Goal: Task Accomplishment & Management: Complete application form

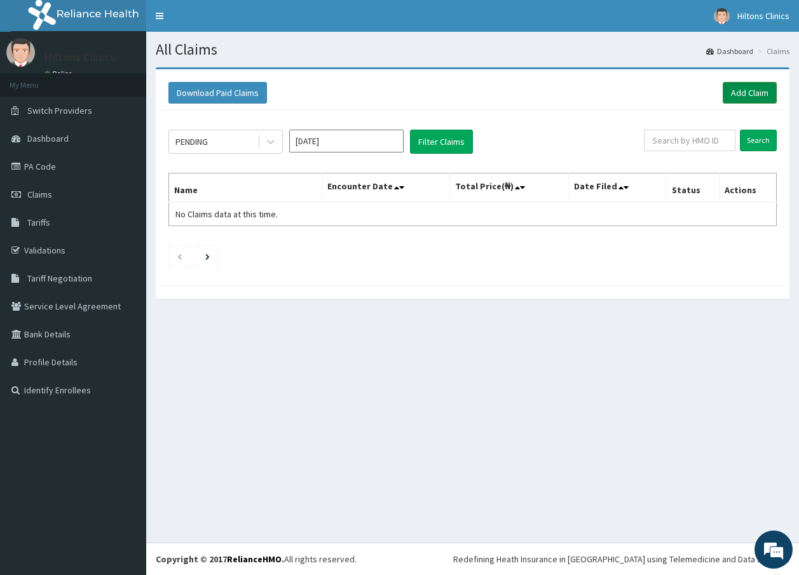
click at [748, 93] on link "Add Claim" at bounding box center [750, 93] width 54 height 22
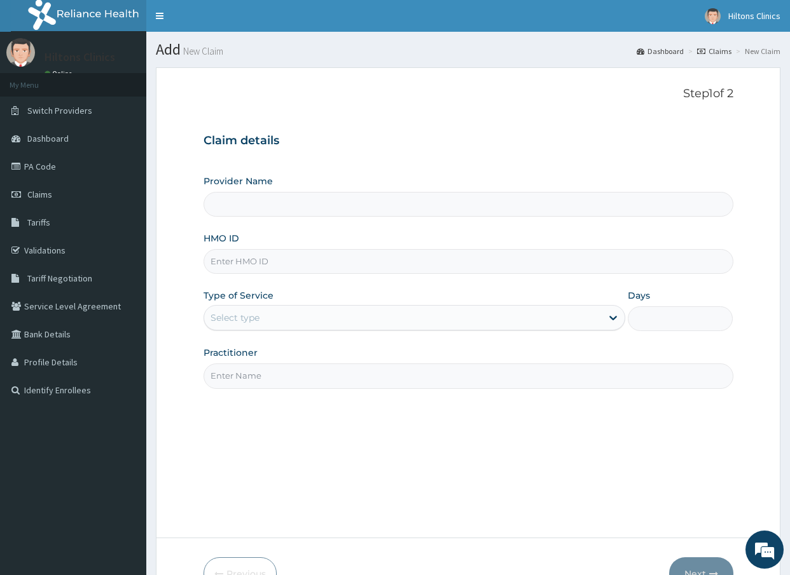
click at [294, 259] on input "HMO ID" at bounding box center [468, 261] width 530 height 25
type input "aom"
type input "Hilton Clinics"
type input "AOM/10210/A"
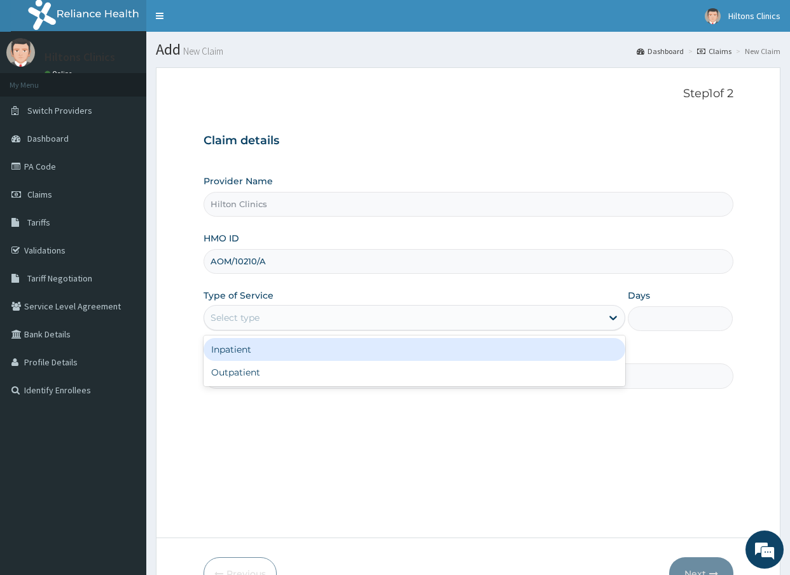
click at [303, 315] on div "Select type" at bounding box center [402, 318] width 397 height 20
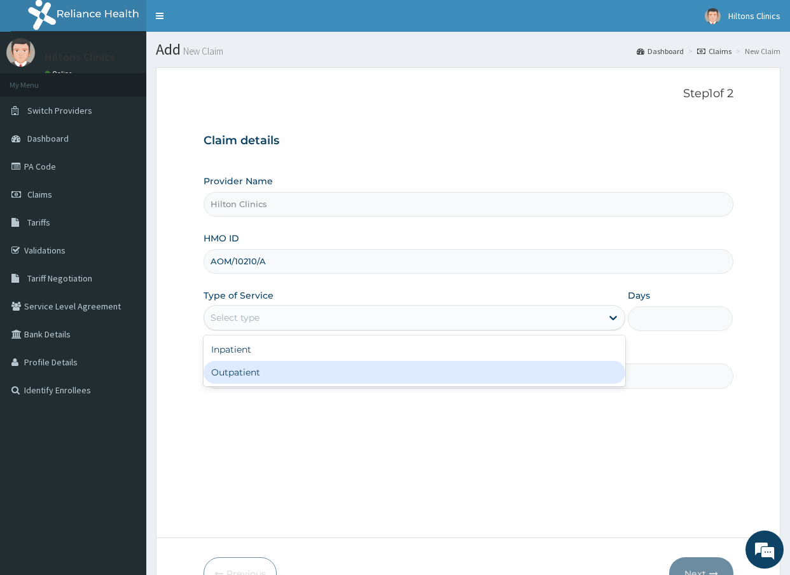
click at [257, 371] on div "Outpatient" at bounding box center [414, 372] width 422 height 23
type input "1"
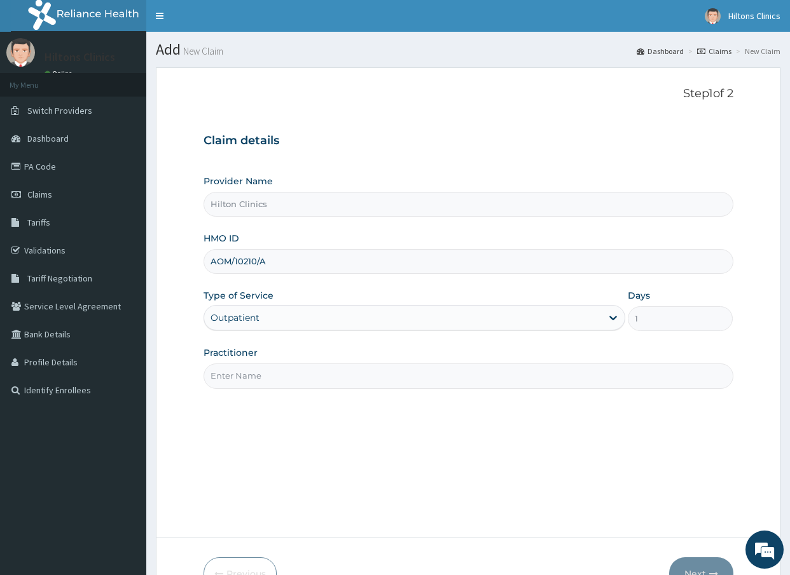
click at [287, 377] on input "Practitioner" at bounding box center [468, 376] width 530 height 25
type input "DR FIDELIS"
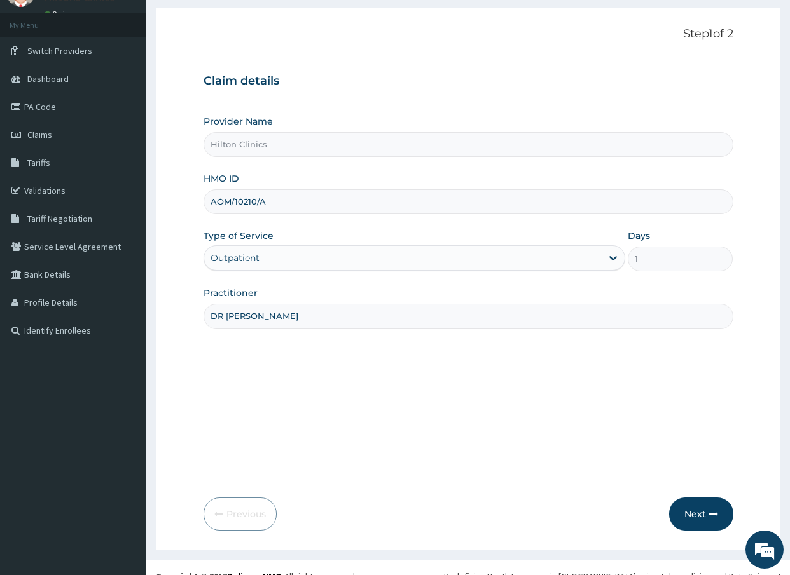
scroll to position [77, 0]
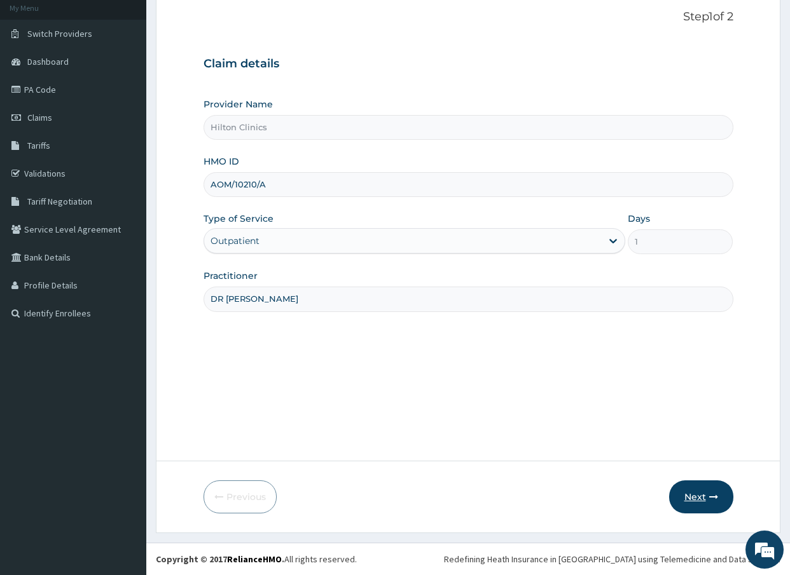
click at [702, 497] on button "Next" at bounding box center [701, 497] width 64 height 33
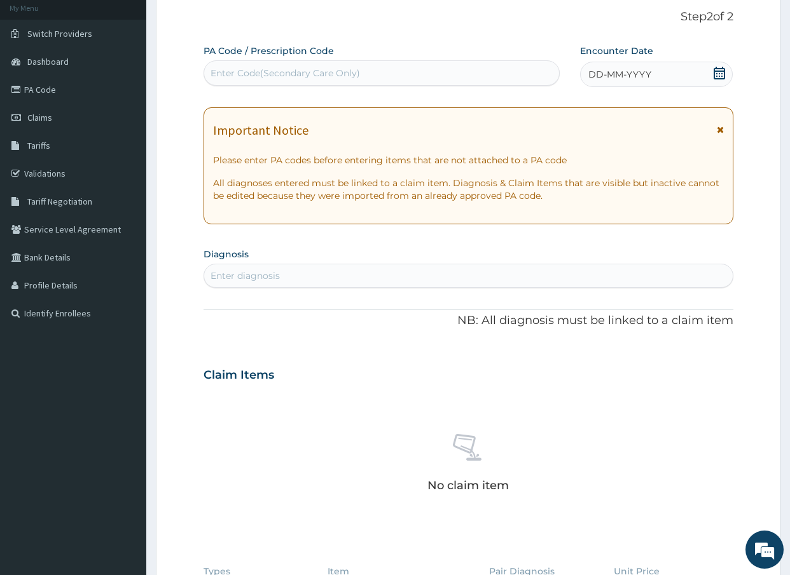
click at [264, 72] on div "Enter Code(Secondary Care Only)" at bounding box center [284, 73] width 149 height 13
type input "PA/27979B"
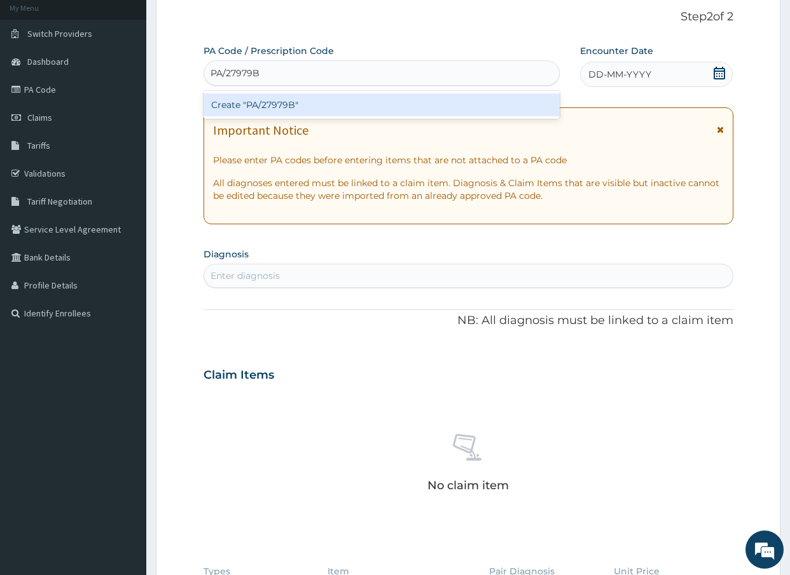
click at [268, 107] on div "Create "PA/27979B"" at bounding box center [381, 104] width 357 height 23
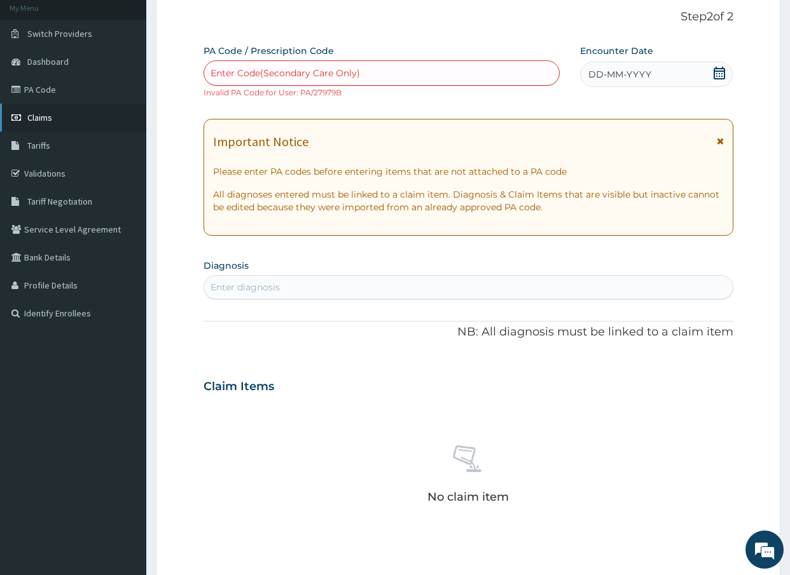
click at [36, 117] on span "Claims" at bounding box center [39, 117] width 25 height 11
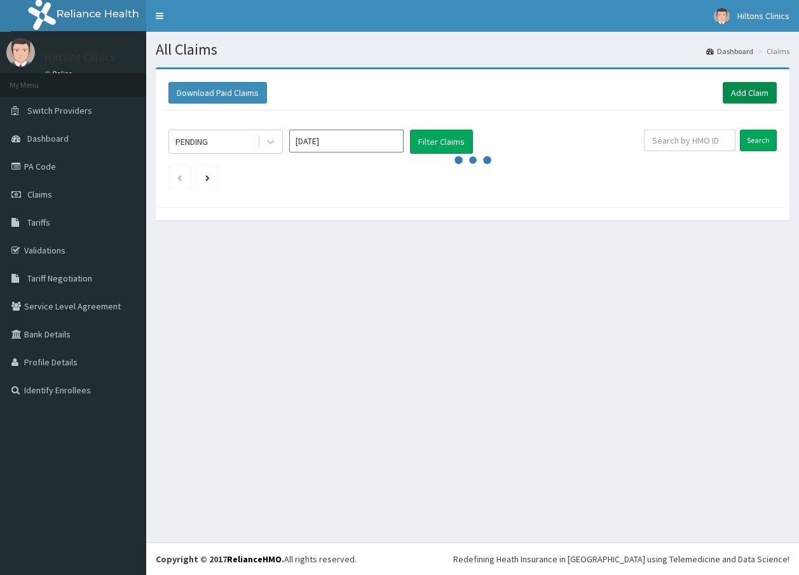
click at [760, 95] on link "Add Claim" at bounding box center [750, 93] width 54 height 22
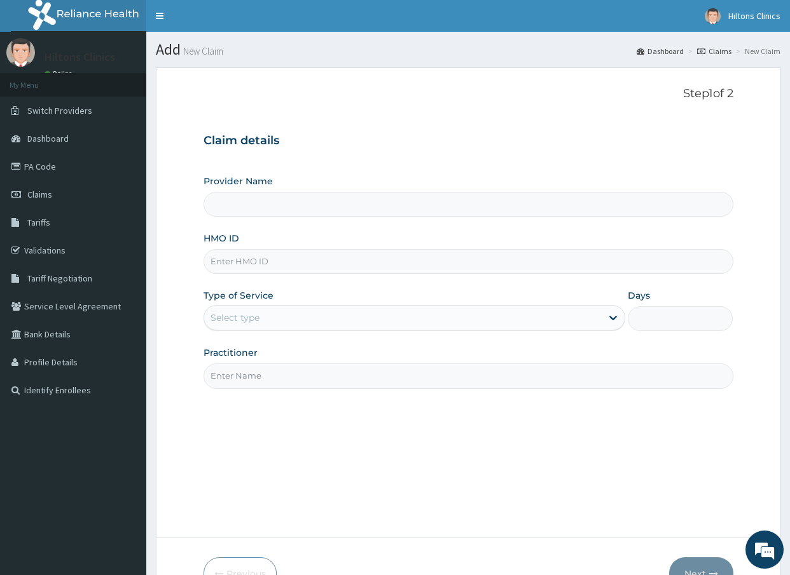
click at [282, 262] on input "HMO ID" at bounding box center [468, 261] width 530 height 25
type input "sfa/"
type input "Hilton Clinics"
type input "SFA/12454/A"
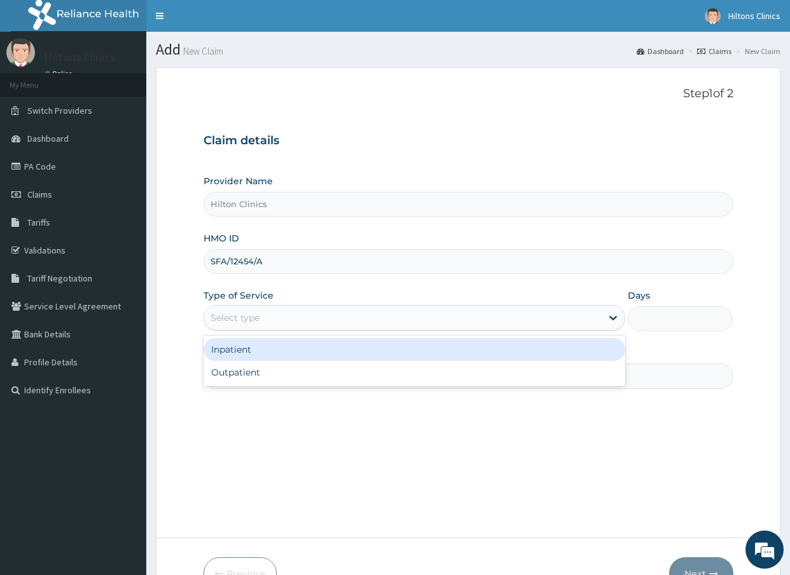
click at [290, 319] on div "Select type" at bounding box center [402, 318] width 397 height 20
click at [279, 351] on div "Inpatient" at bounding box center [414, 349] width 422 height 23
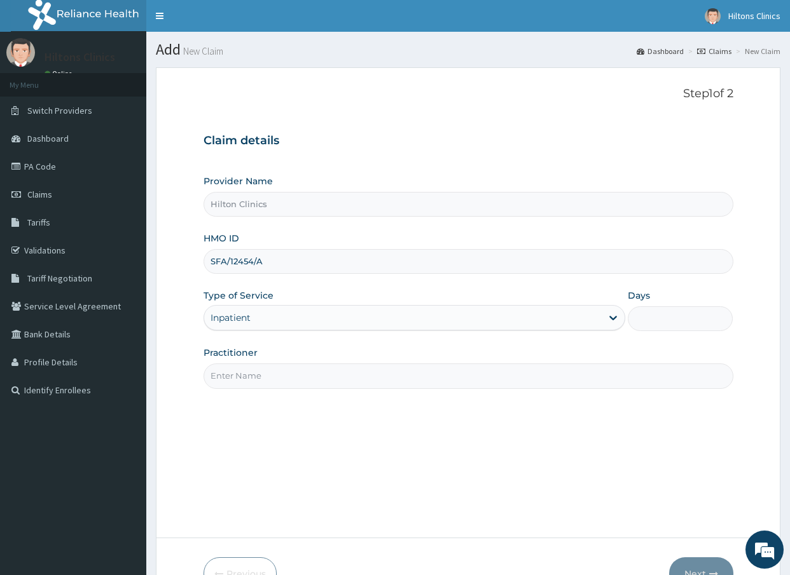
click at [275, 379] on input "Practitioner" at bounding box center [468, 376] width 530 height 25
type input "DR [PERSON_NAME]"
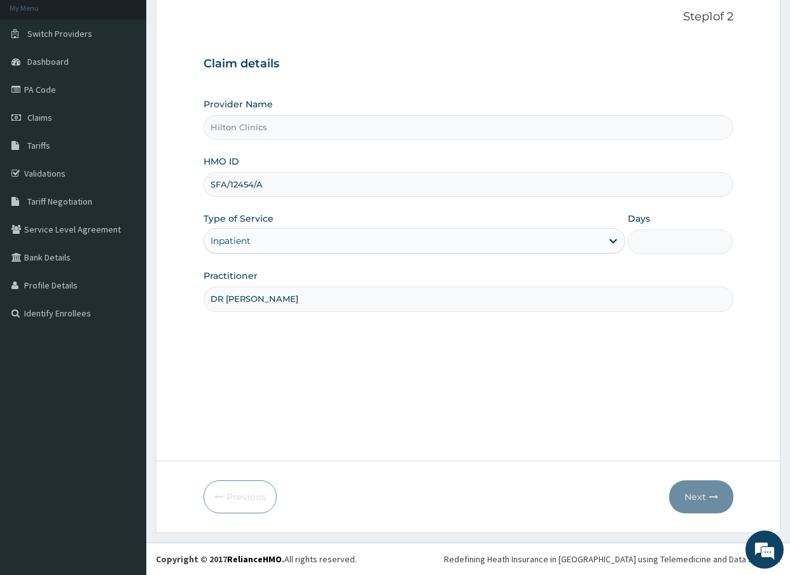
click at [650, 230] on input "Days" at bounding box center [681, 242] width 106 height 25
type input "2"
click at [703, 500] on button "Next" at bounding box center [701, 497] width 64 height 33
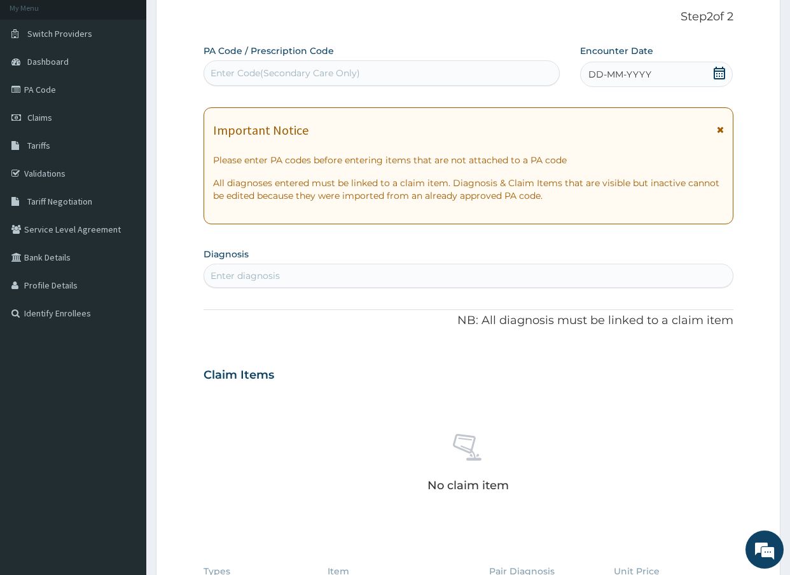
click at [360, 74] on div "Enter Code(Secondary Care Only)" at bounding box center [381, 73] width 355 height 20
type input "PA/2B294"
click at [261, 75] on div "PA/2B294" at bounding box center [381, 73] width 355 height 20
click at [352, 76] on div "Enter Code(Secondary Care Only)" at bounding box center [284, 73] width 149 height 13
click at [61, 88] on link "PA Code" at bounding box center [73, 90] width 146 height 28
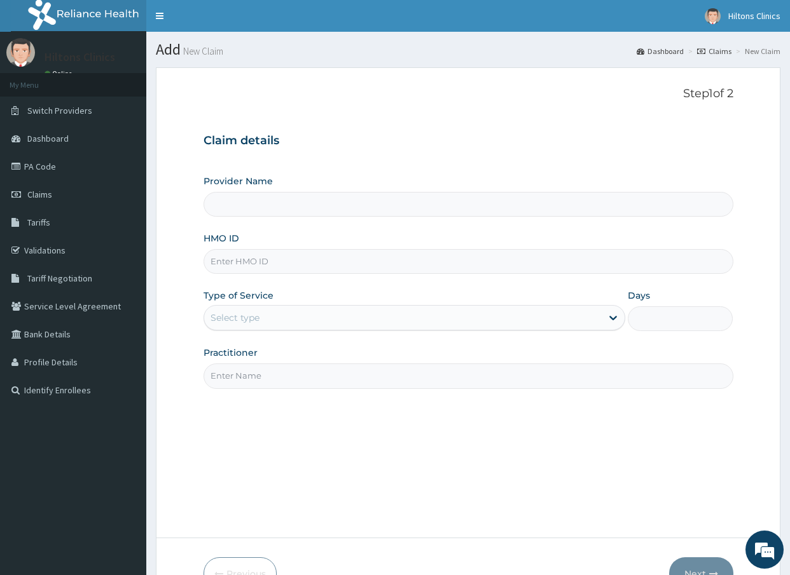
click at [294, 261] on input "HMO ID" at bounding box center [468, 261] width 530 height 25
type input "s"
type input "Hilton Clinics"
type input "SFA/12454/A"
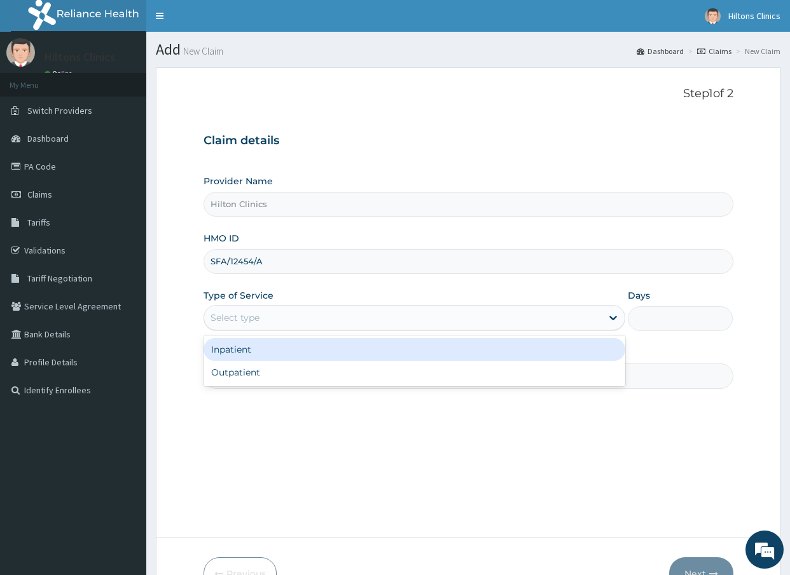
click at [276, 321] on div "Select type" at bounding box center [402, 318] width 397 height 20
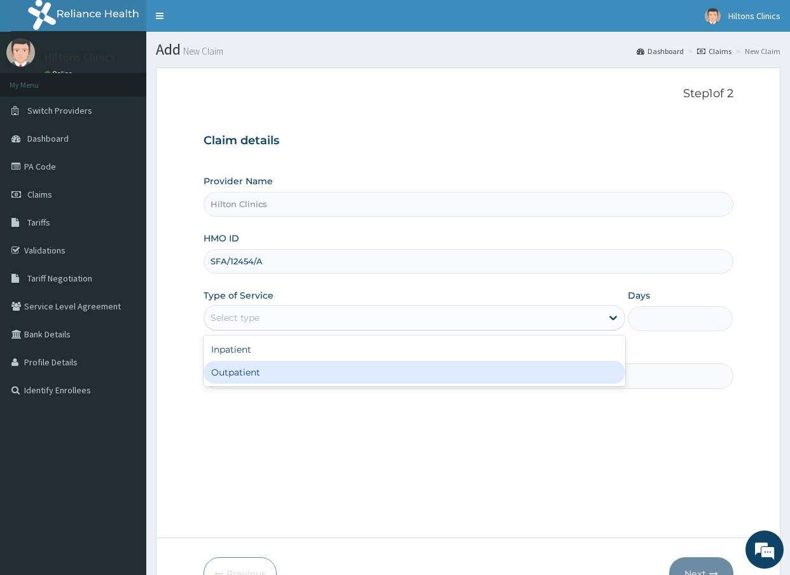
click at [321, 379] on div "Outpatient" at bounding box center [414, 372] width 422 height 23
type input "1"
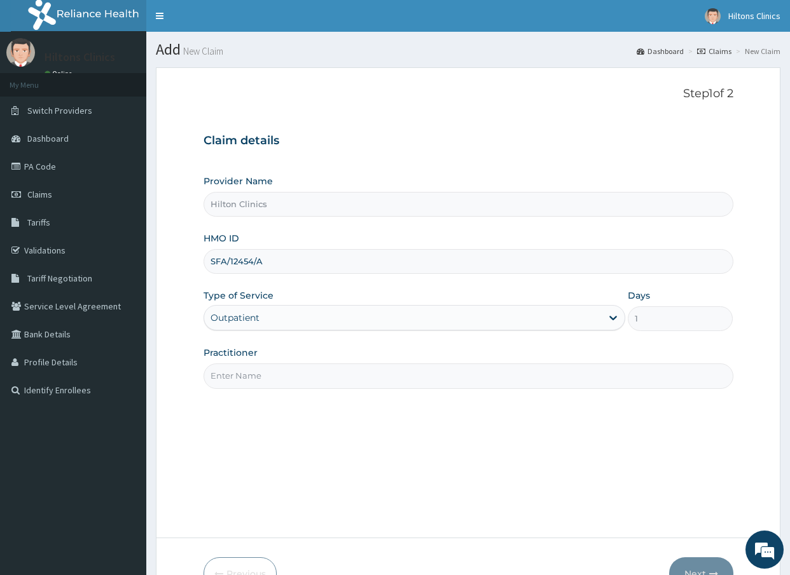
click at [298, 379] on input "Practitioner" at bounding box center [468, 376] width 530 height 25
type input "DR [PERSON_NAME]"
click at [271, 315] on div "Outpatient" at bounding box center [402, 318] width 397 height 20
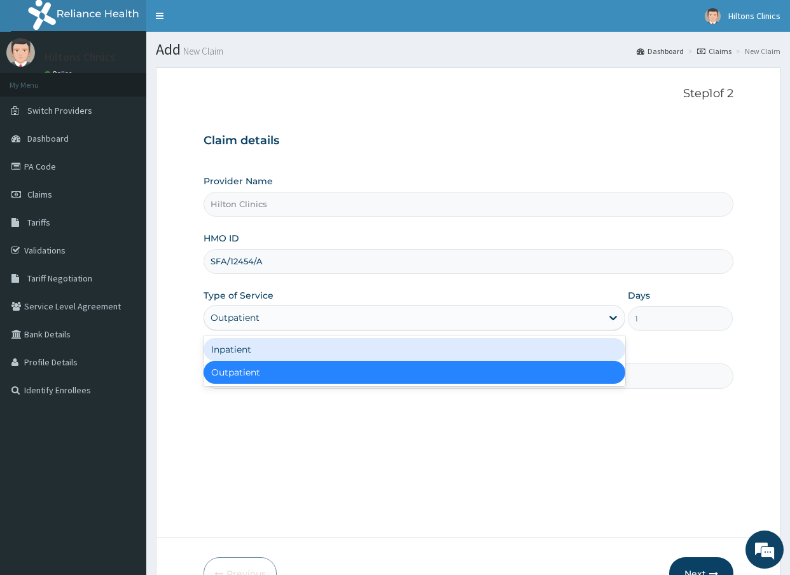
click at [276, 346] on div "Inpatient" at bounding box center [414, 349] width 422 height 23
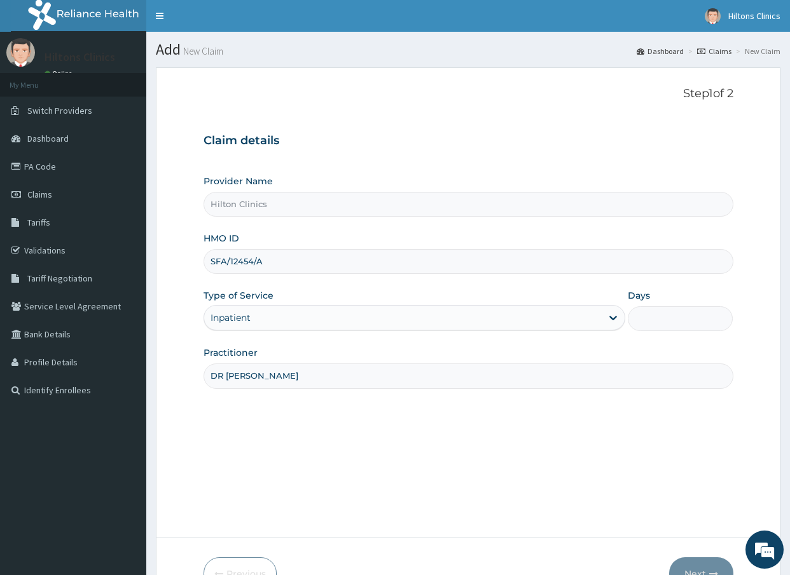
click at [656, 313] on input "Days" at bounding box center [681, 318] width 106 height 25
type input "2"
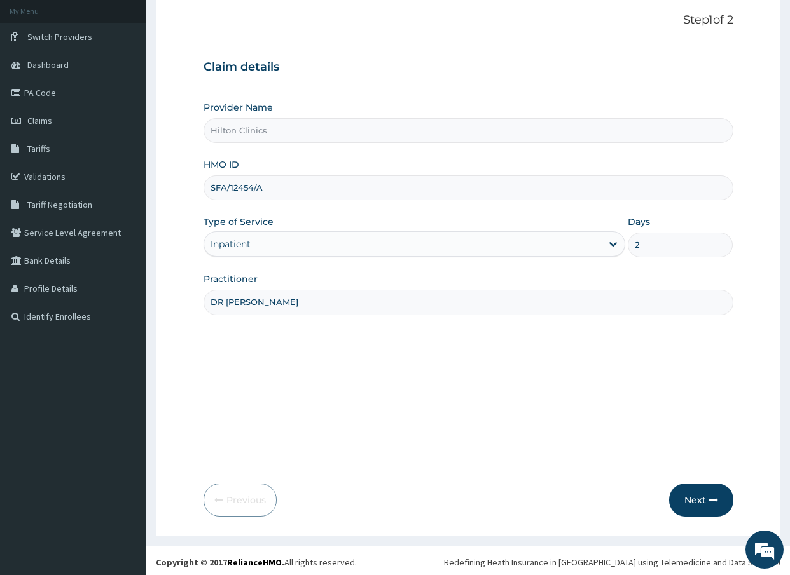
scroll to position [77, 0]
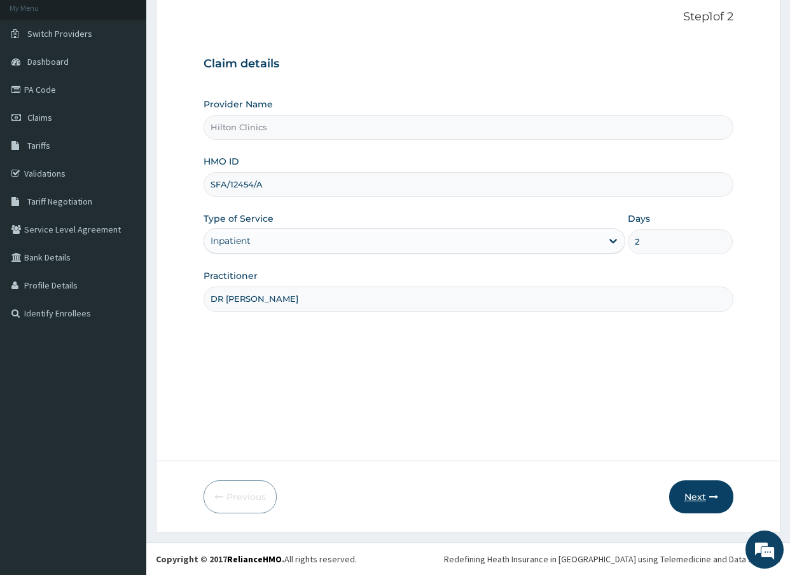
click at [702, 493] on button "Next" at bounding box center [701, 497] width 64 height 33
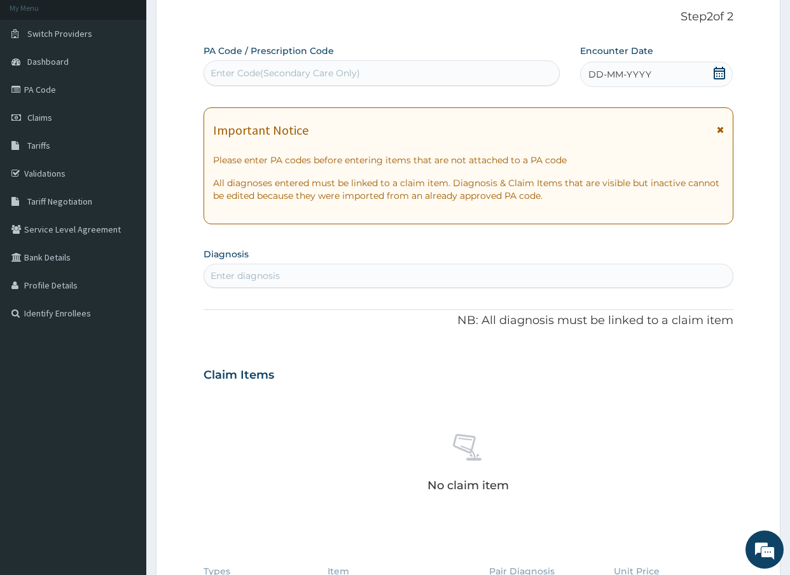
click at [301, 70] on div "Enter Code(Secondary Care Only)" at bounding box center [284, 73] width 149 height 13
type input "PA/2B9294"
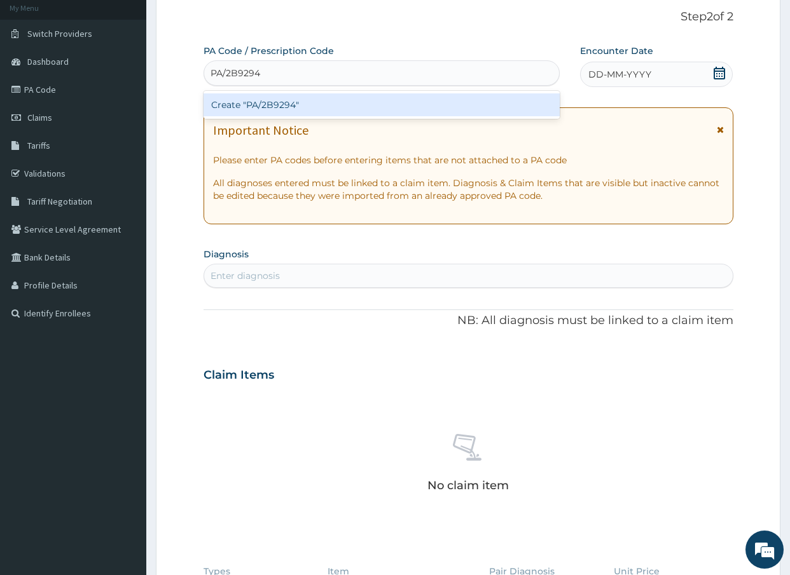
click at [306, 105] on div "Create "PA/2B9294"" at bounding box center [381, 104] width 357 height 23
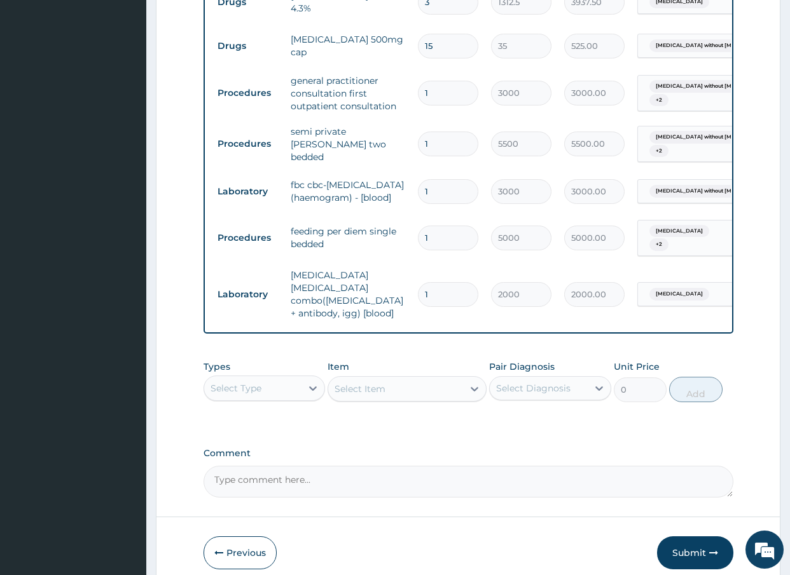
scroll to position [795, 0]
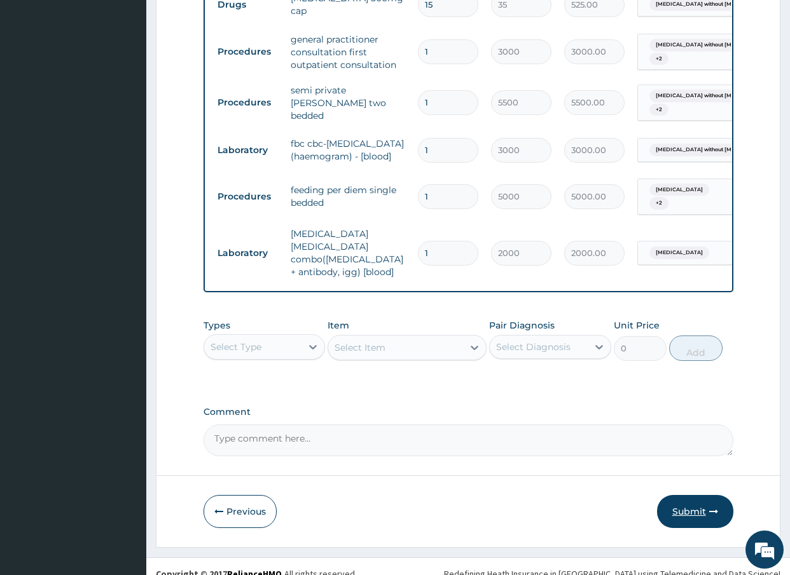
click at [702, 502] on button "Submit" at bounding box center [695, 511] width 76 height 33
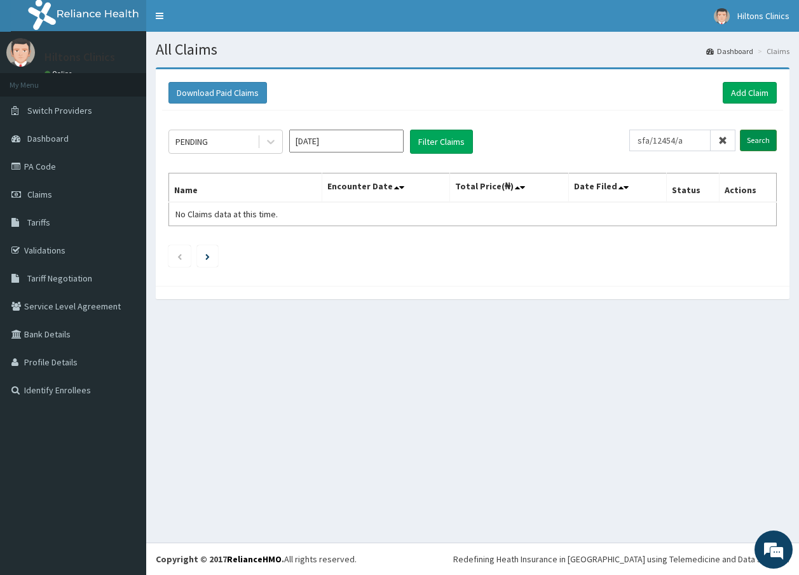
type input "sfa/12454/a"
click at [769, 142] on input "Search" at bounding box center [758, 141] width 37 height 22
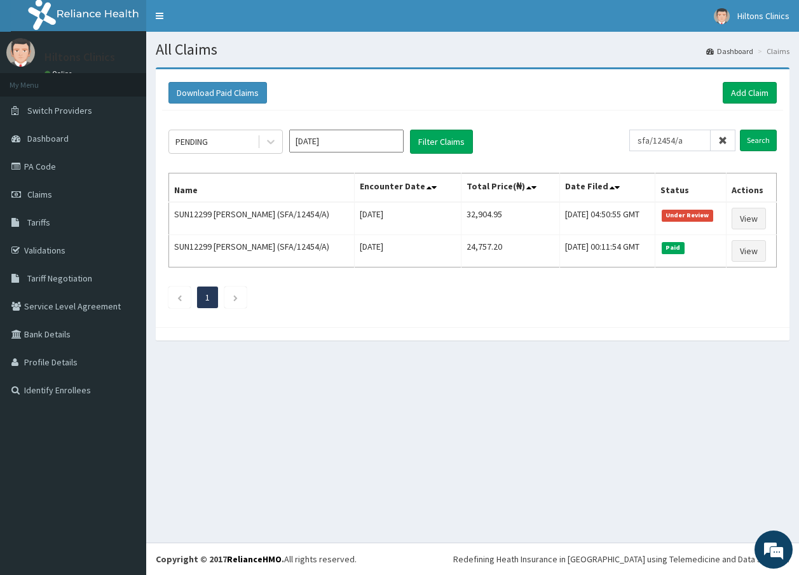
drag, startPoint x: 790, startPoint y: 1, endPoint x: 511, endPoint y: 468, distance: 544.4
click at [511, 468] on div "All Claims Dashboard Claims Download Paid Claims Add Claim × Note you can only …" at bounding box center [472, 287] width 653 height 511
